Goal: Find specific page/section

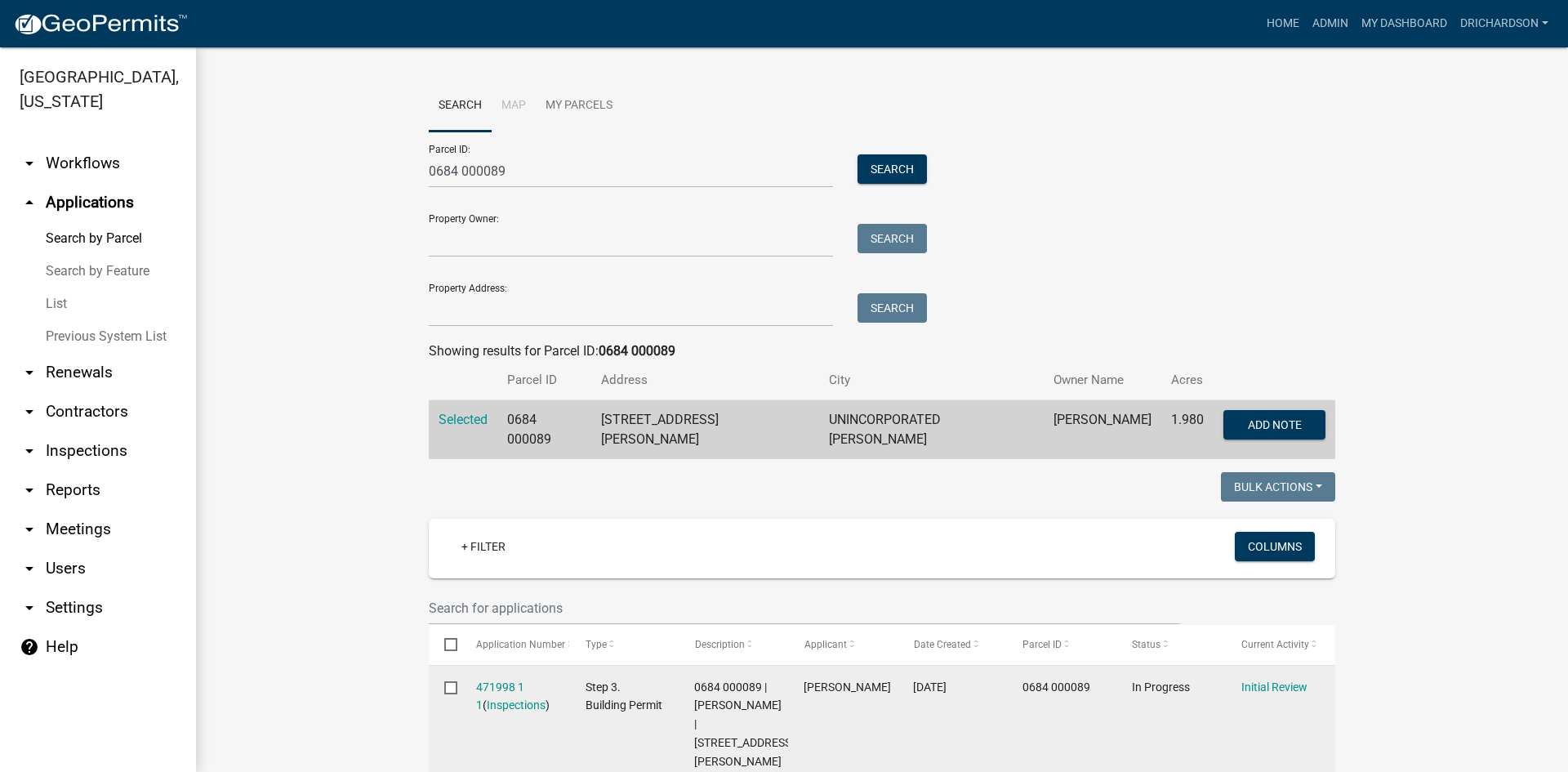
scroll to position [408, 0]
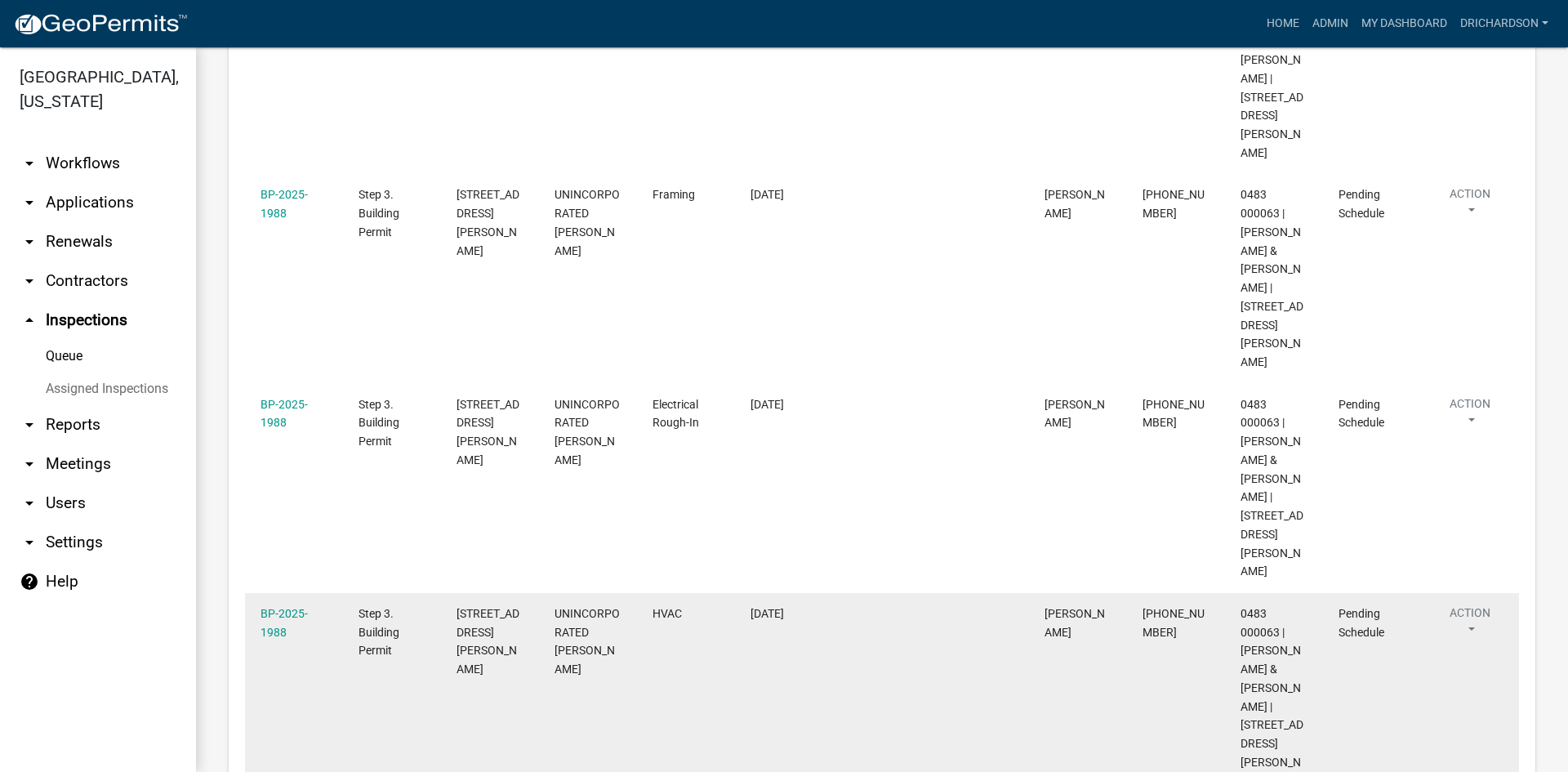
scroll to position [609, 0]
